Goal: Book appointment/travel/reservation

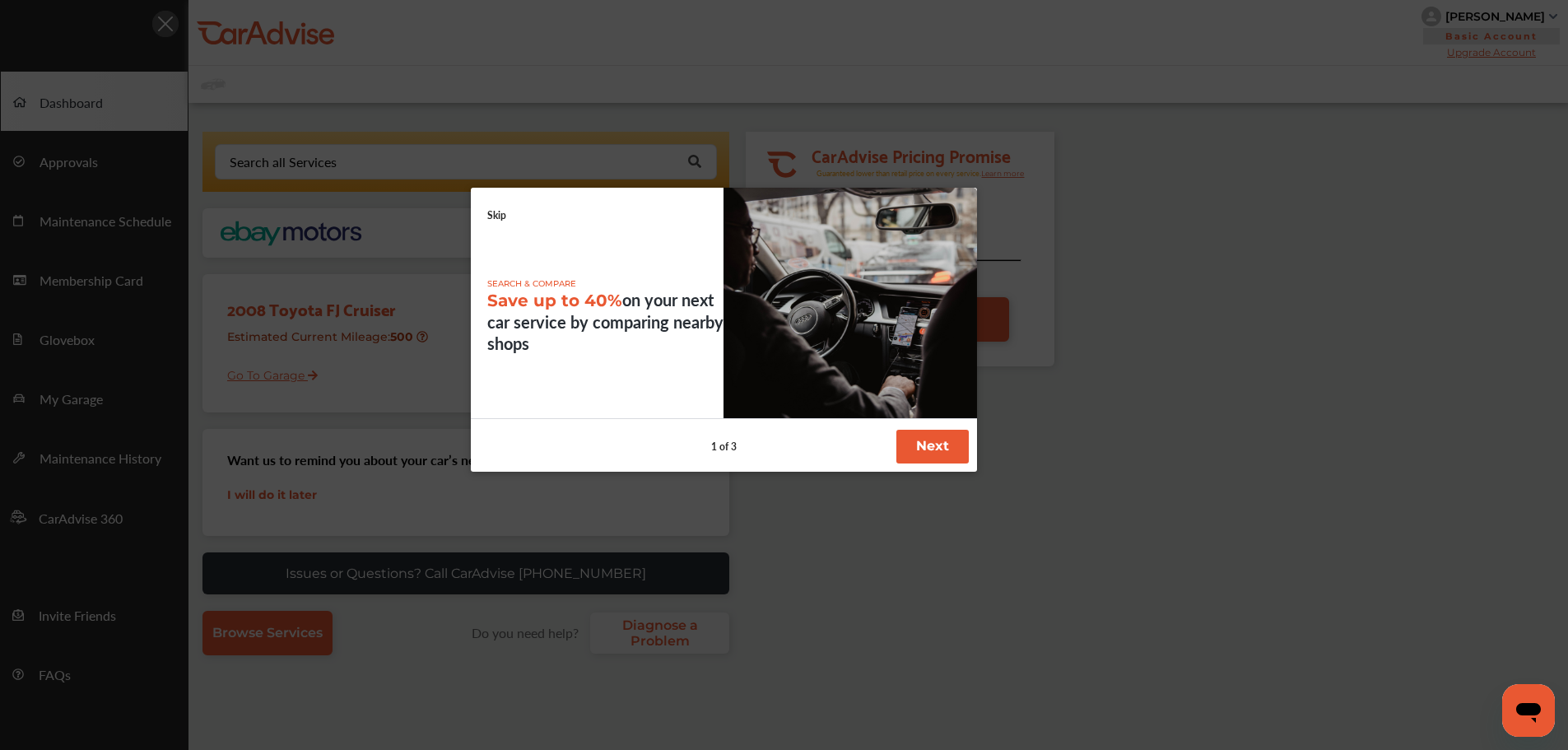
click at [507, 222] on div "SEARCH & COMPARE Save up to 40% on your next car service by comparing nearby sh…" at bounding box center [723, 303] width 506 height 232
click at [501, 224] on div "SEARCH & COMPARE Save up to 40% on your next car service by comparing nearby sh…" at bounding box center [723, 303] width 506 height 232
click at [504, 212] on link "Skip" at bounding box center [496, 215] width 19 height 14
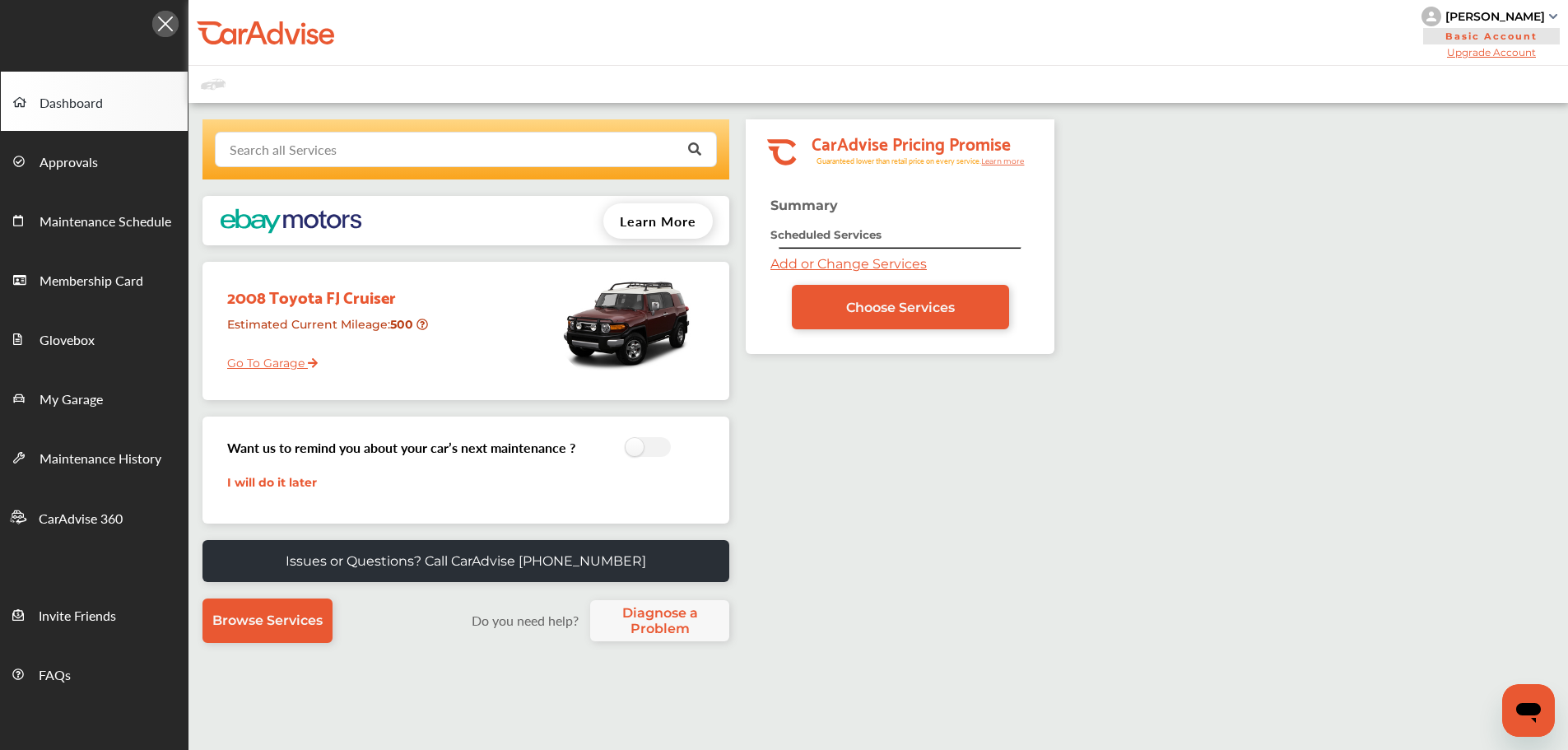
click at [460, 151] on input "text" at bounding box center [462, 148] width 492 height 32
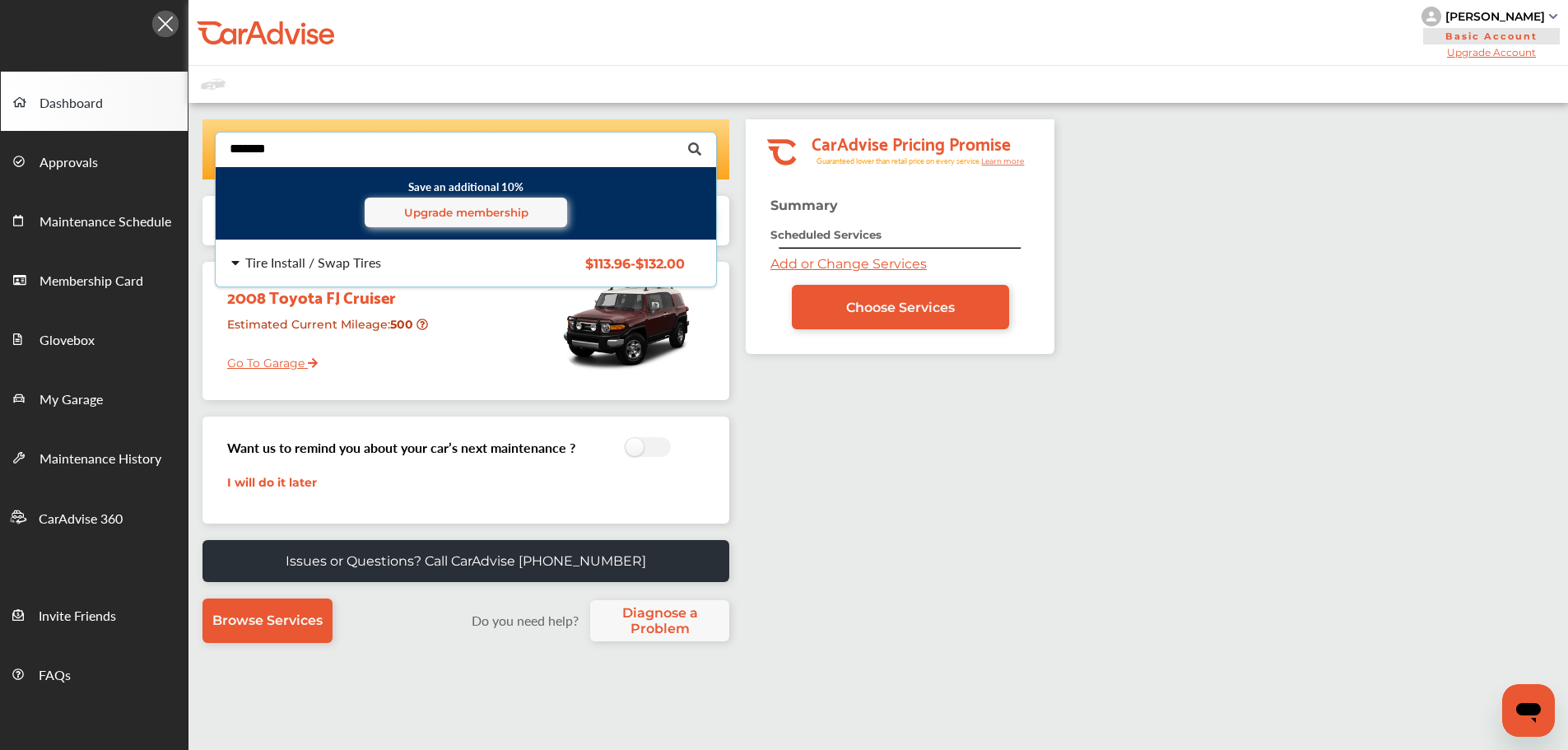
type input "*******"
click at [435, 248] on div "Tire Install / Swap Tires $113.96 - $132.00 Tire Install / Swap Tires $113.96 -…" at bounding box center [465, 263] width 527 height 46
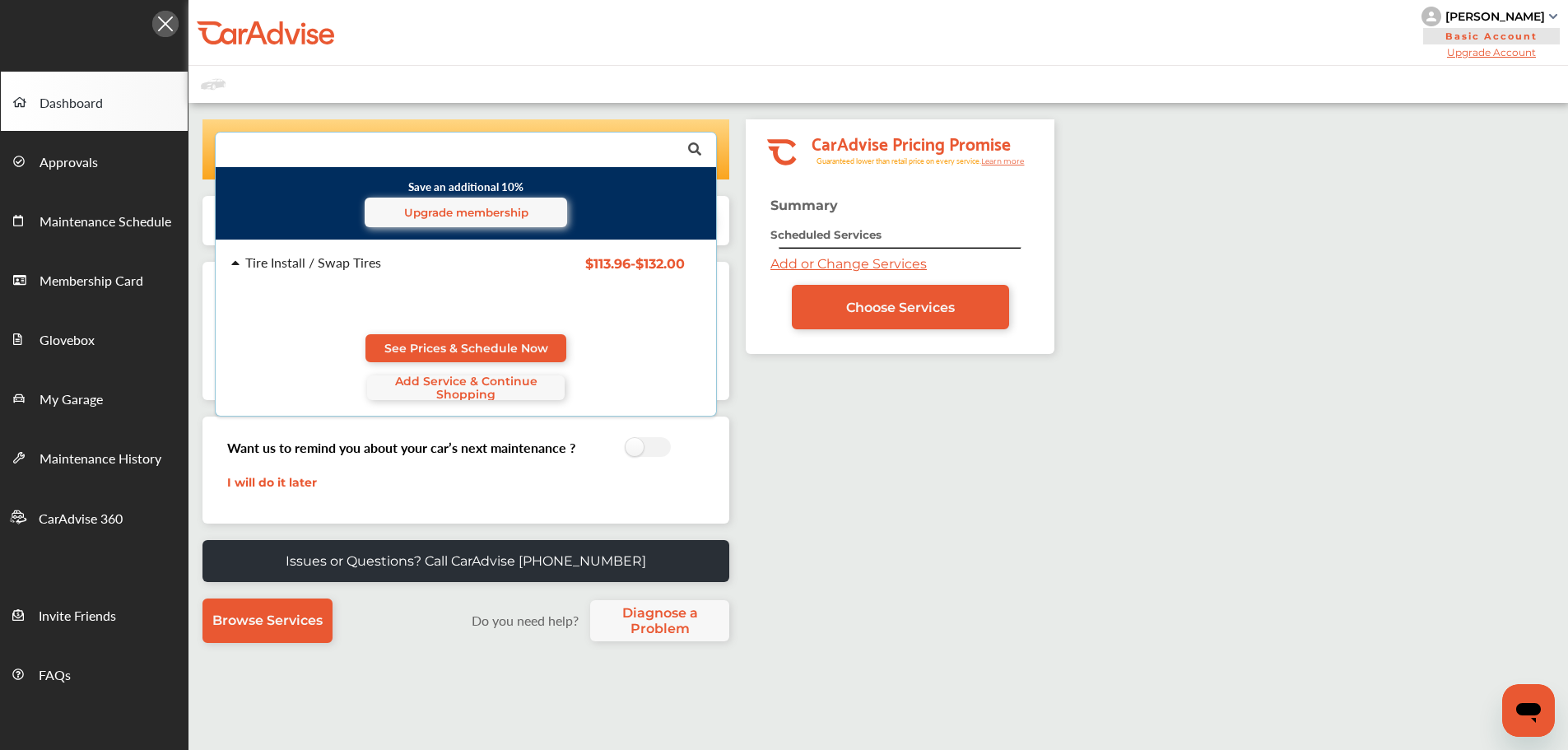
click at [515, 340] on link "See Prices & Schedule Now" at bounding box center [466, 348] width 200 height 28
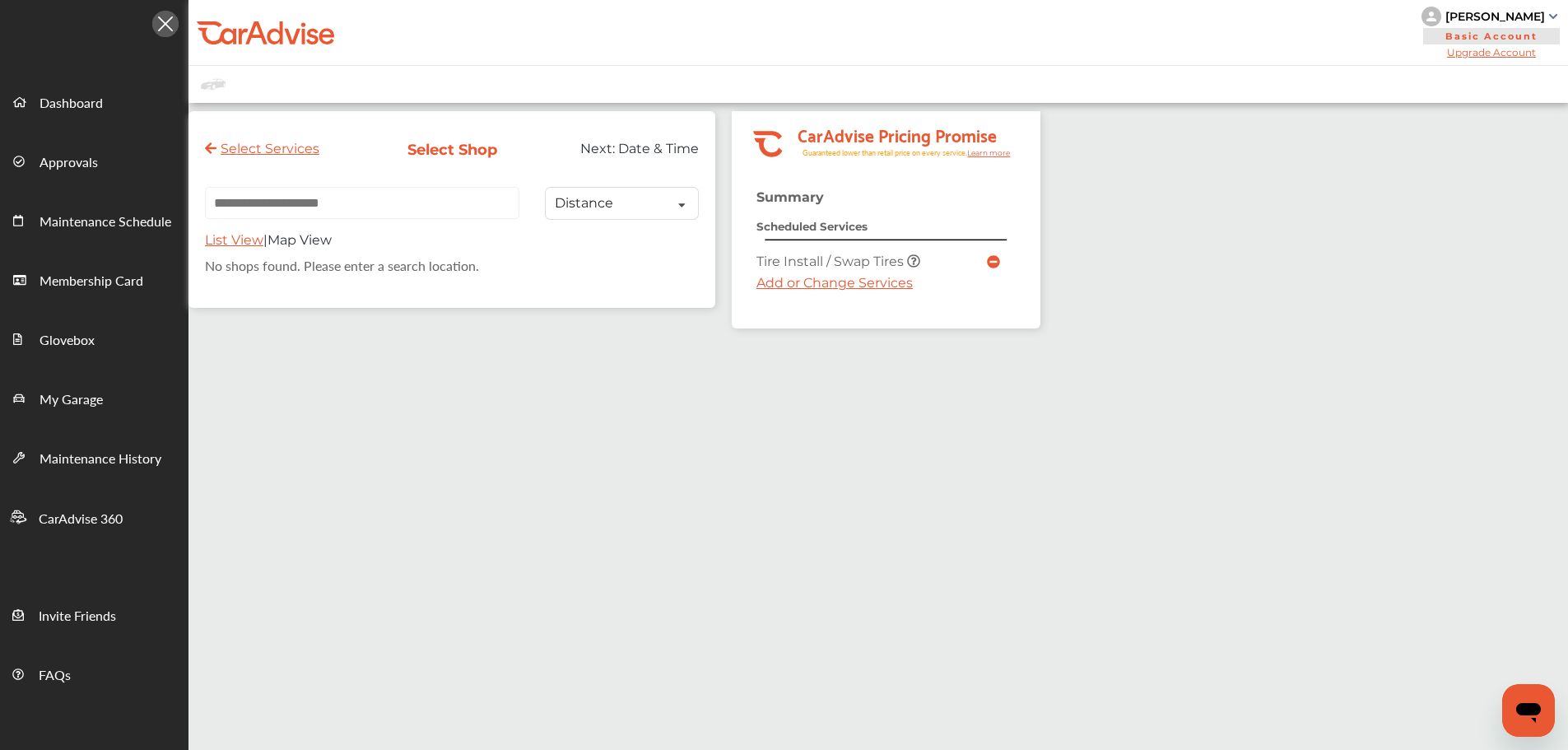
click at [405, 199] on input "text" at bounding box center [362, 202] width 314 height 32
paste input "**********"
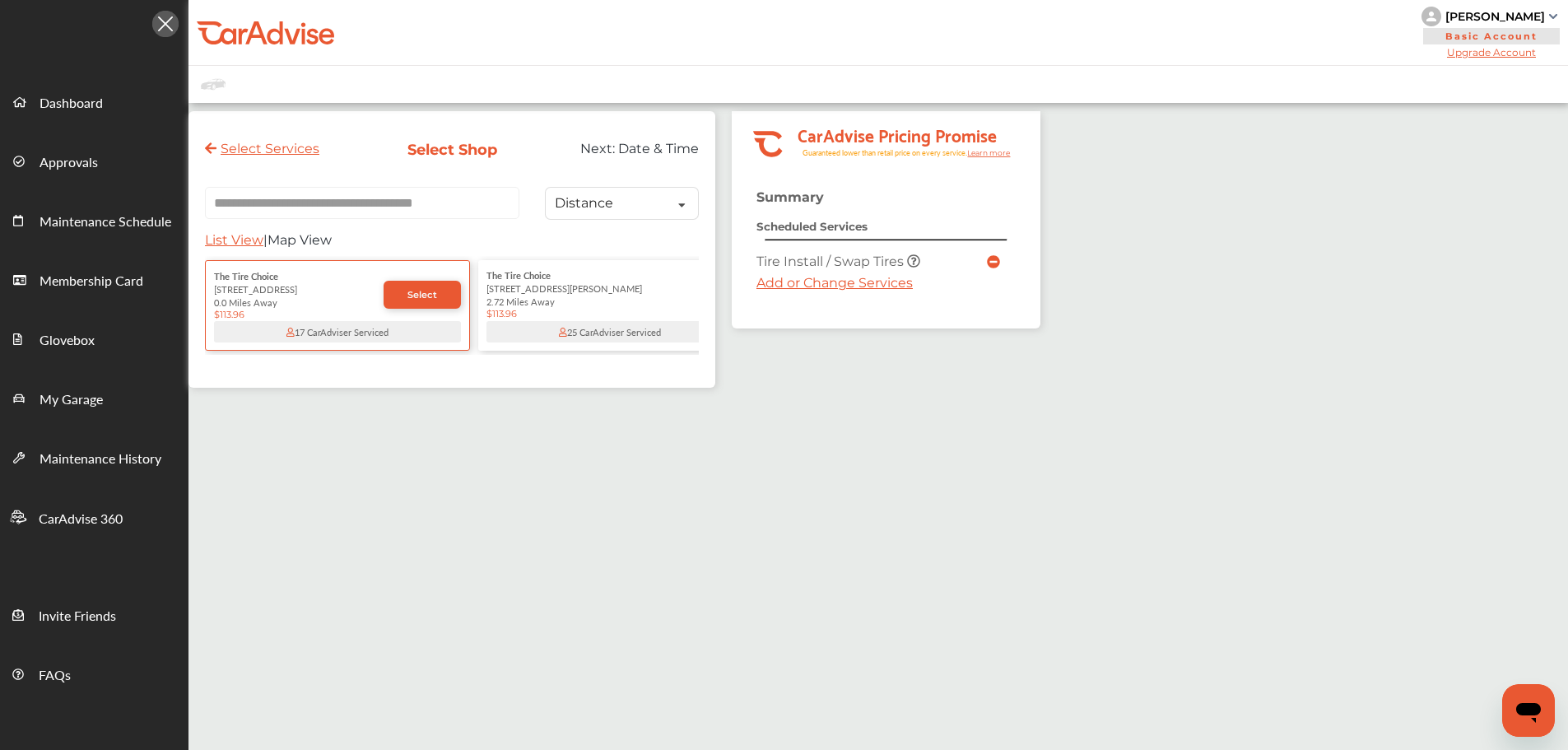
type input "**********"
click at [421, 290] on link "Select" at bounding box center [422, 294] width 77 height 28
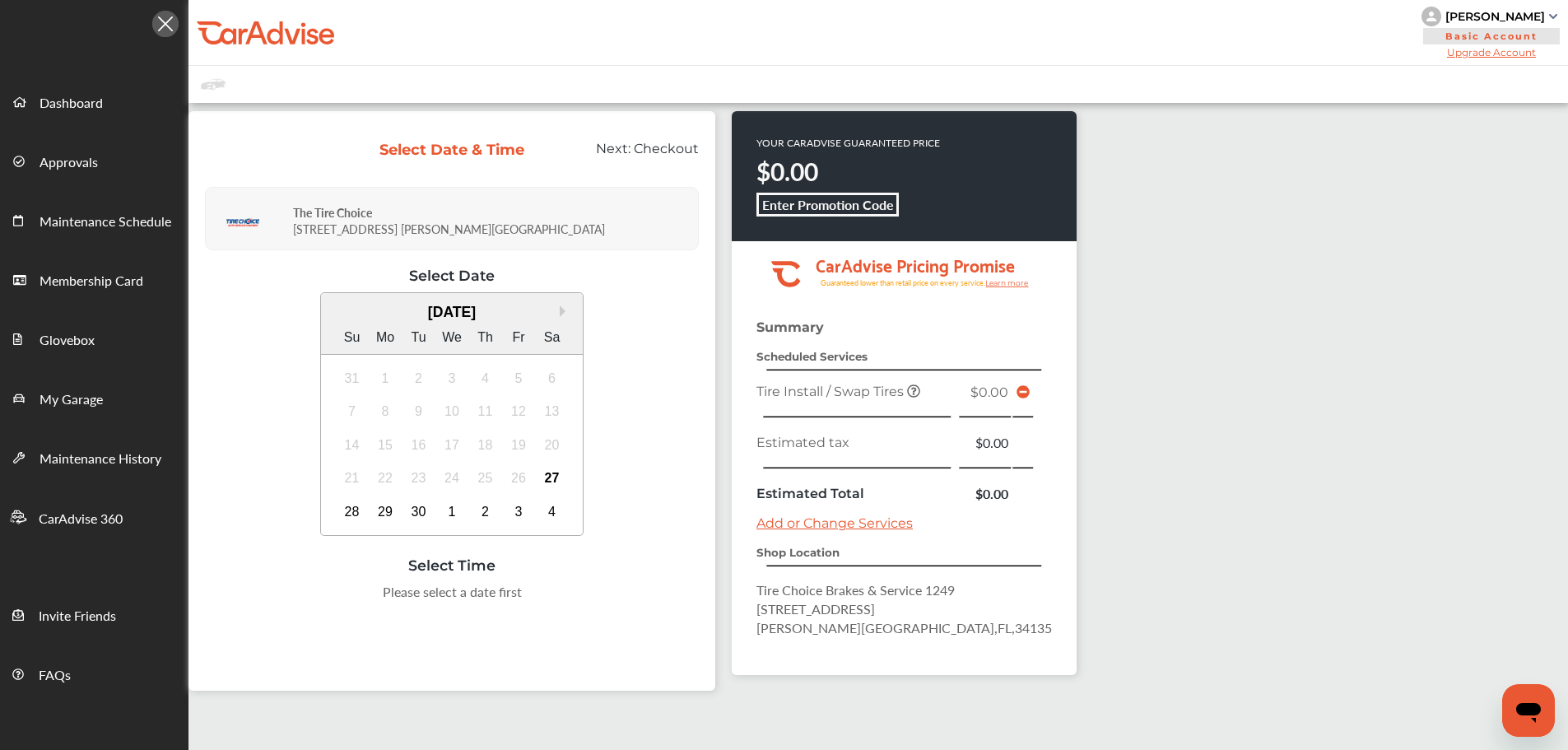
click at [350, 509] on div "28" at bounding box center [352, 512] width 27 height 27
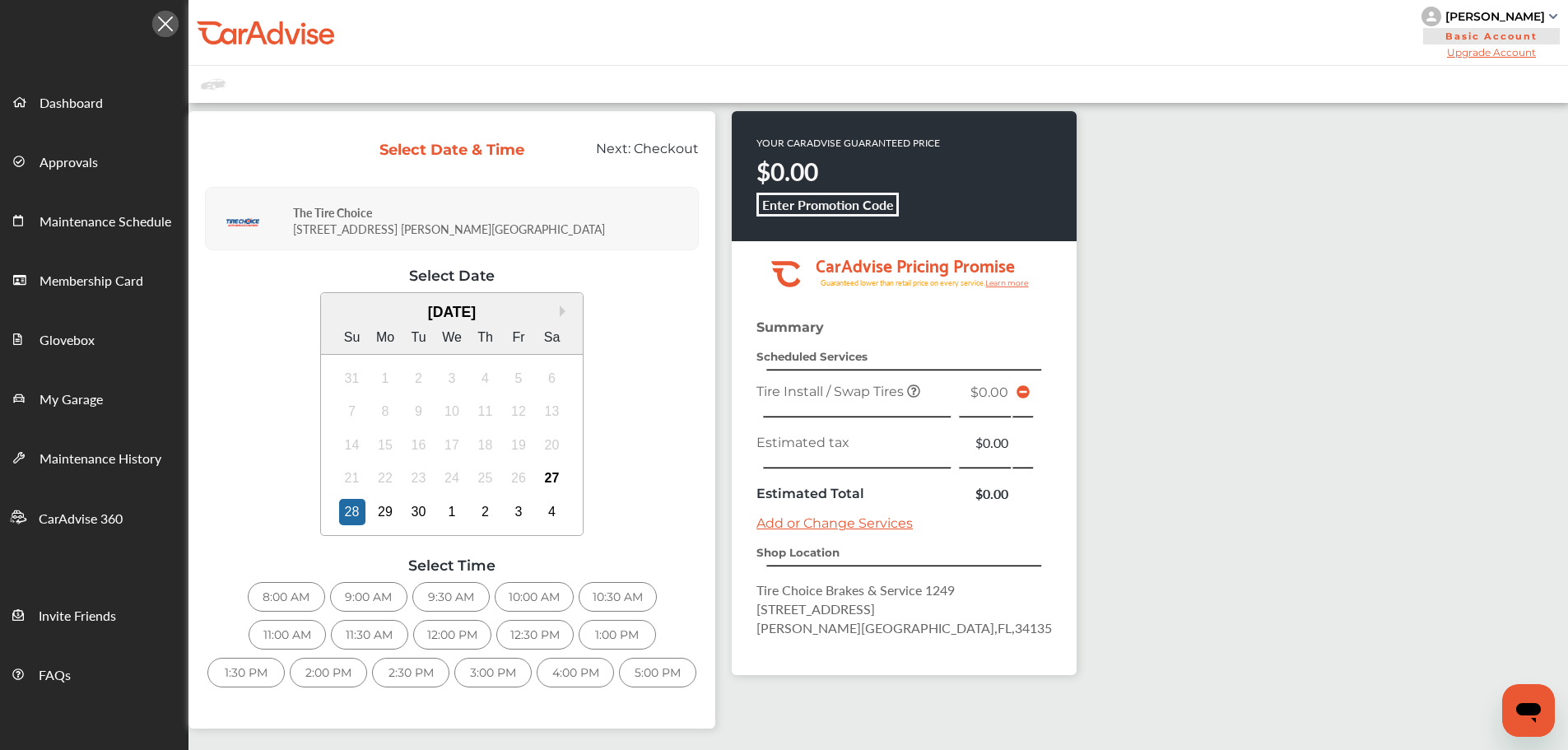
click at [354, 607] on div "9:00 AM" at bounding box center [369, 597] width 77 height 29
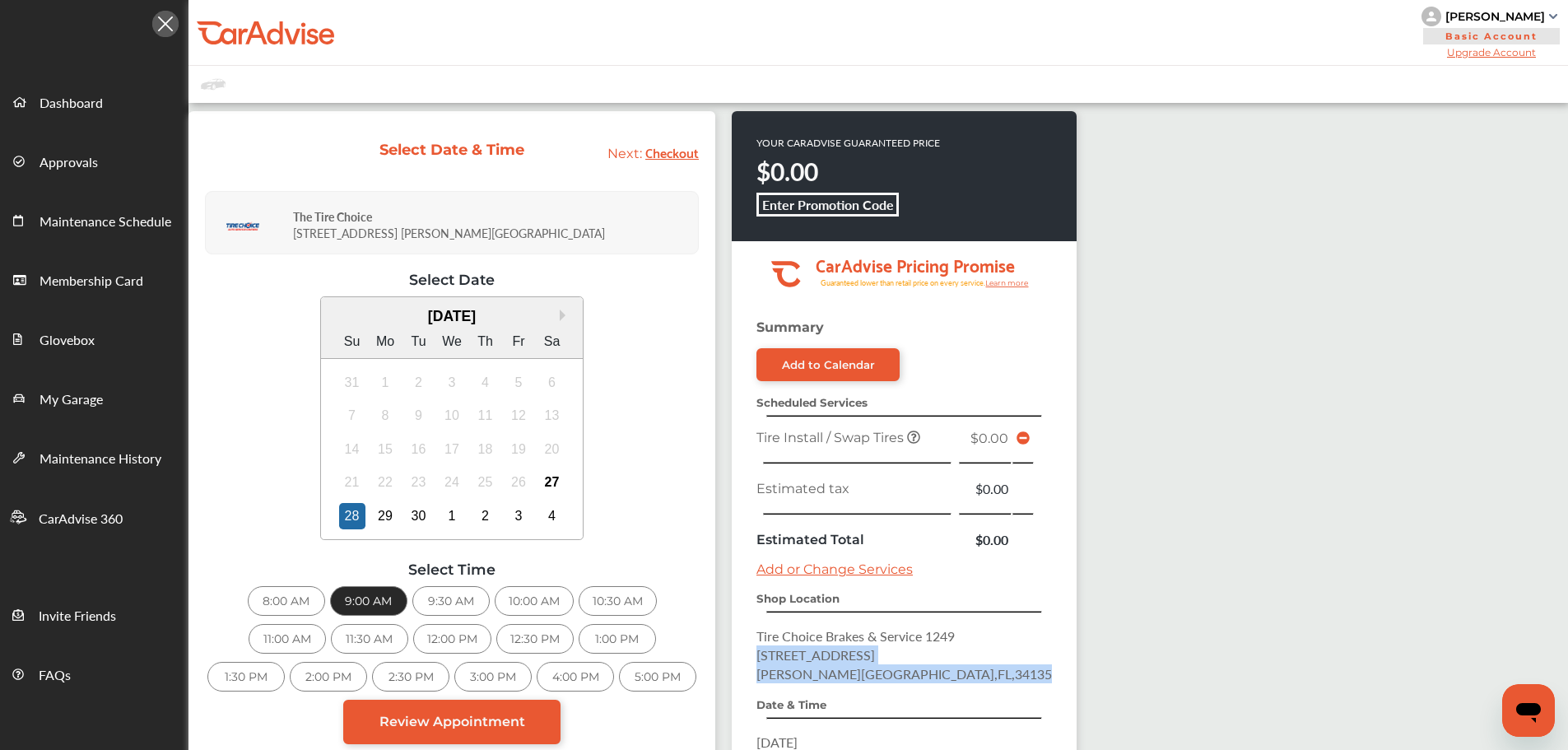
drag, startPoint x: 921, startPoint y: 678, endPoint x: 742, endPoint y: 661, distance: 179.8
click at [742, 661] on div "Summary Add to Calendar Scheduled Services Tire Install / Swap Tires $0.00 Esti…" at bounding box center [903, 600] width 345 height 562
click at [449, 727] on span "Review Appointment" at bounding box center [452, 721] width 145 height 16
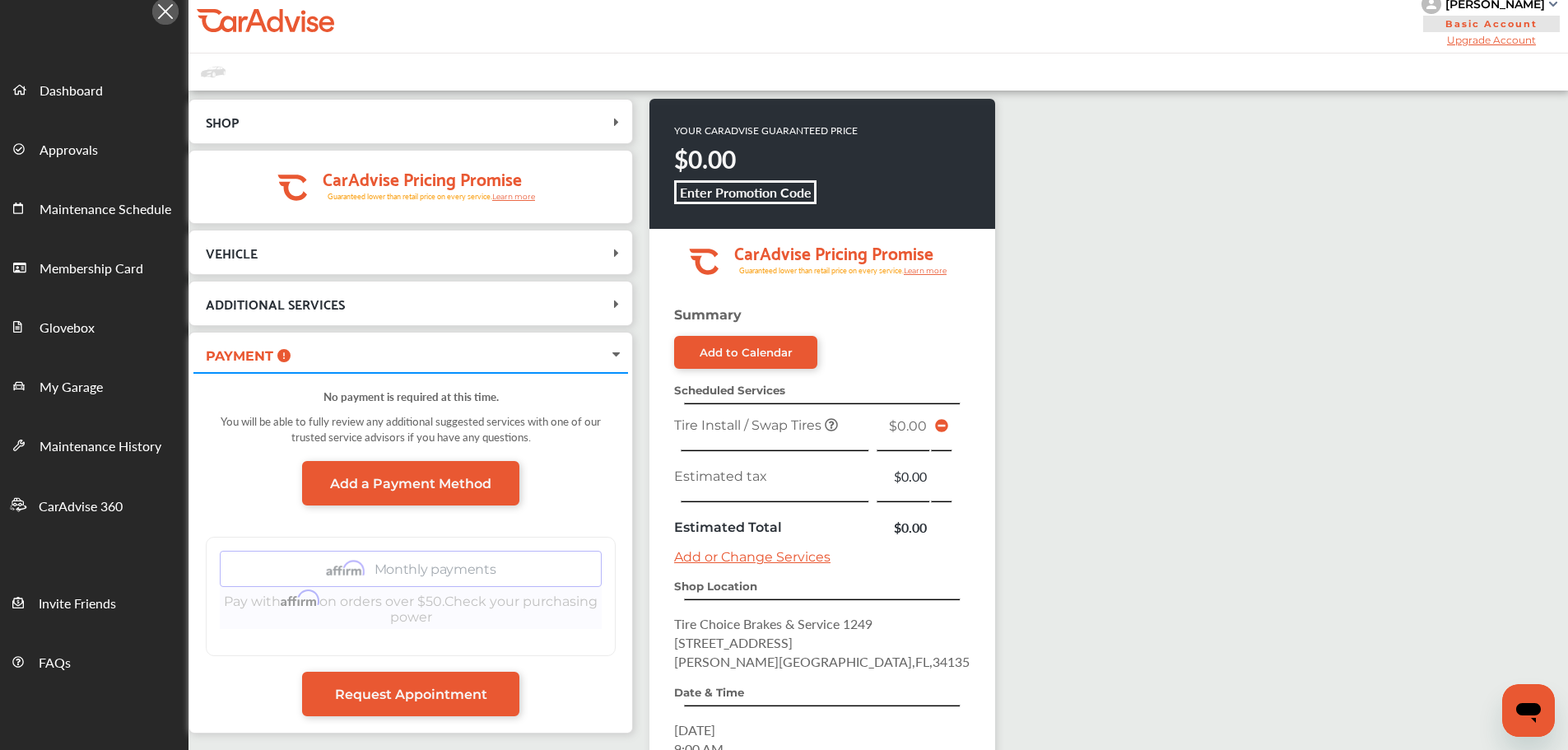
scroll to position [217, 0]
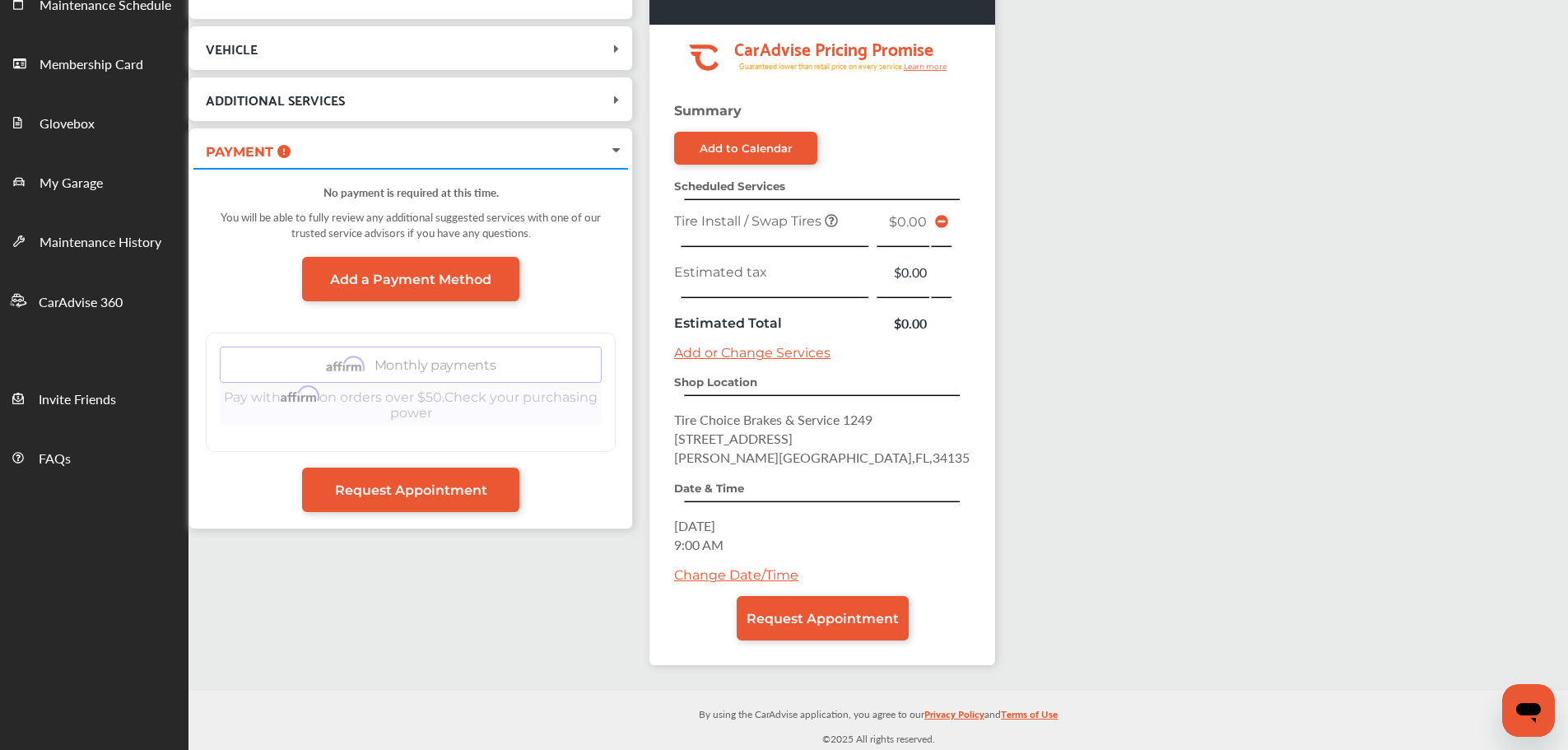
click at [842, 618] on span "Request Appointment" at bounding box center [823, 618] width 153 height 16
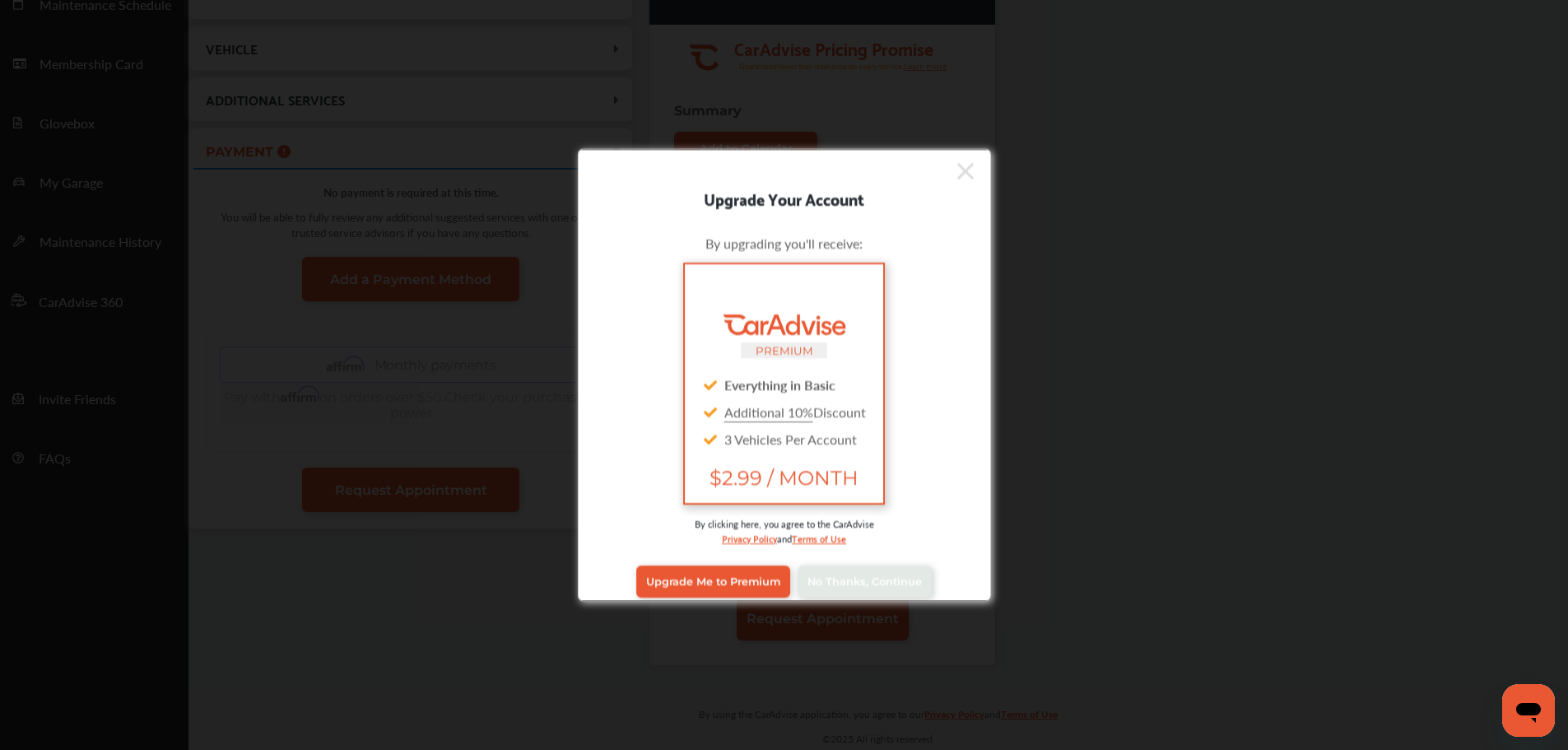
click at [857, 582] on span "No Thanks, Continue" at bounding box center [864, 581] width 114 height 12
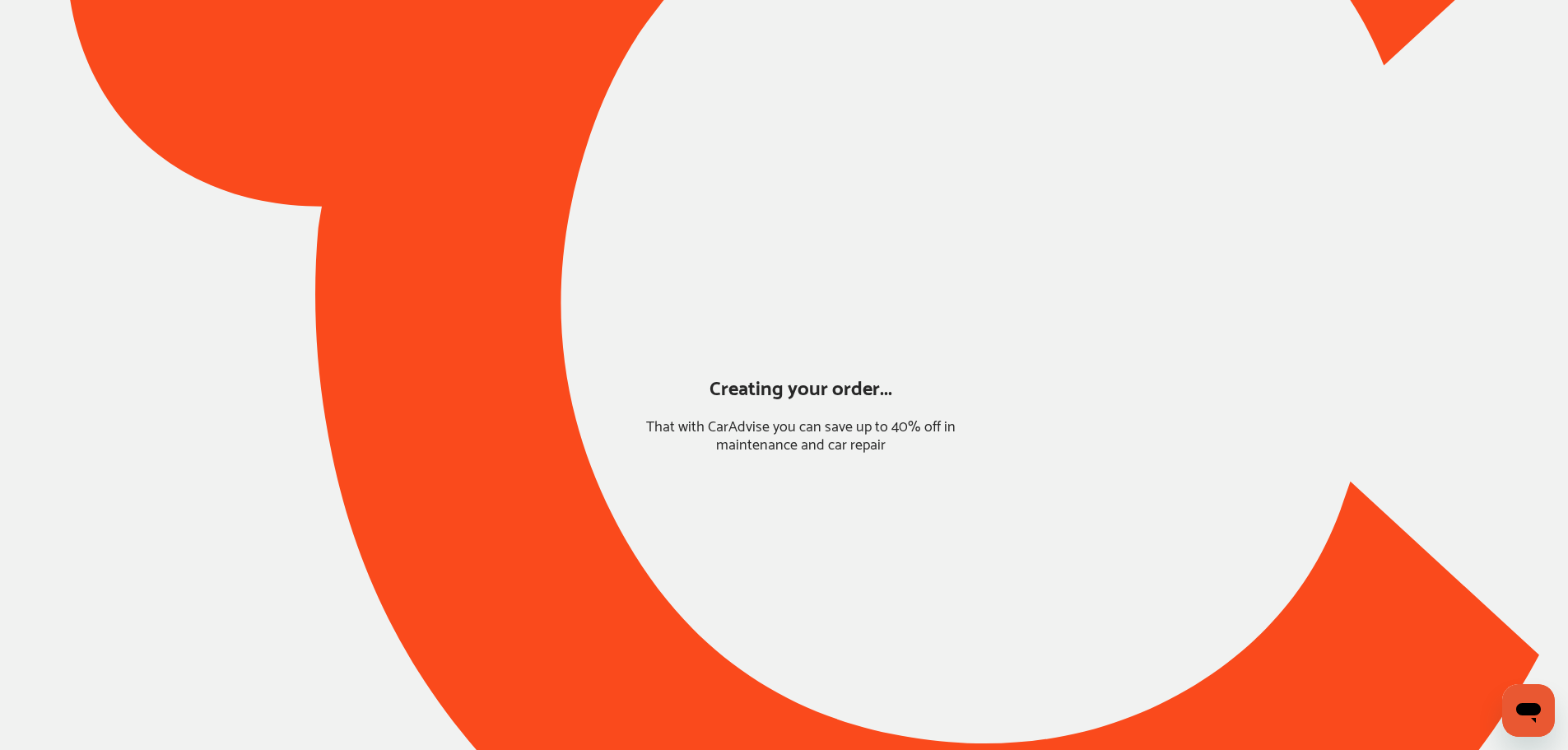
scroll to position [0, 0]
